Goal: Check status

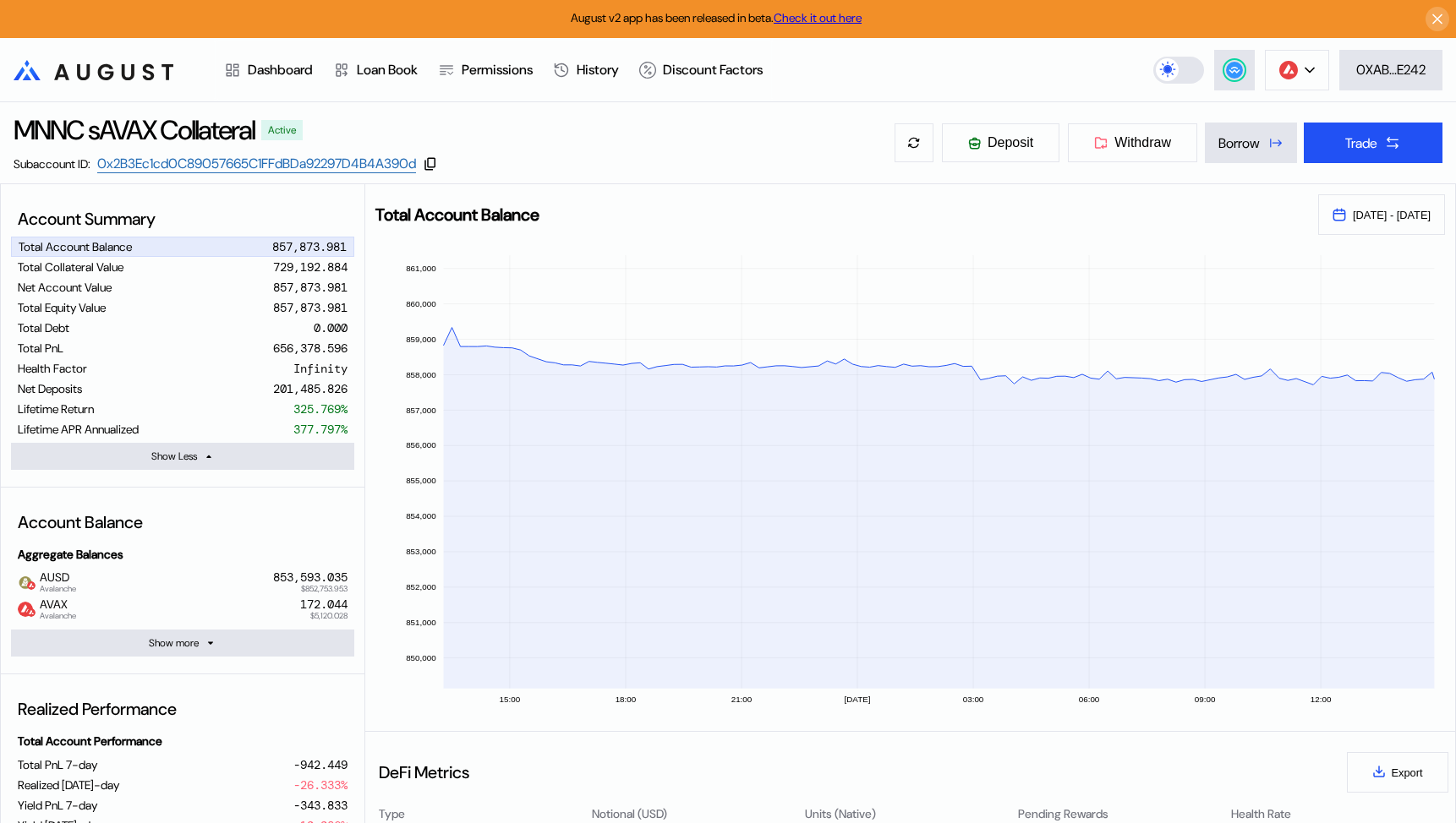
select select "*"
